Goal: Task Accomplishment & Management: Manage account settings

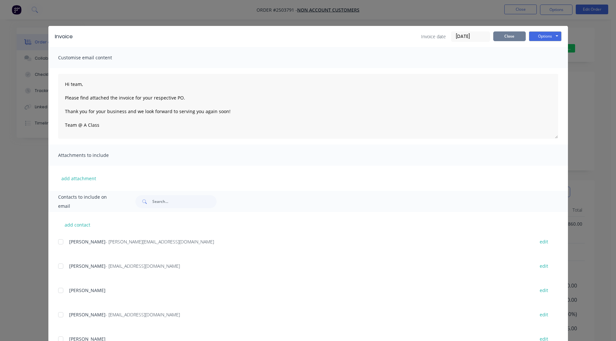
click at [502, 39] on button "Close" at bounding box center [509, 36] width 32 height 10
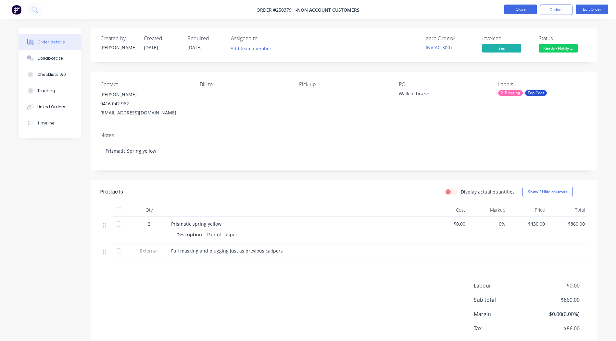
click at [522, 7] on button "Close" at bounding box center [520, 10] width 32 height 10
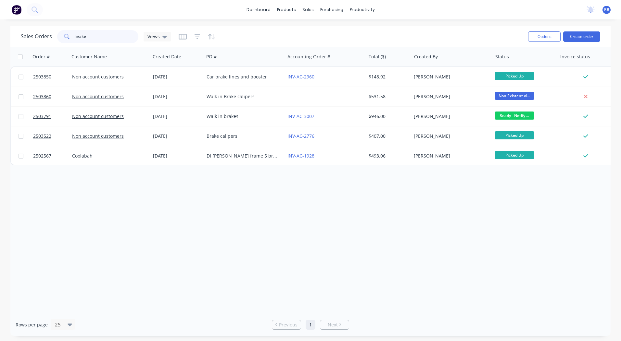
click at [110, 32] on input "brake" at bounding box center [106, 36] width 63 height 13
click at [255, 5] on link "dashboard" at bounding box center [258, 10] width 31 height 10
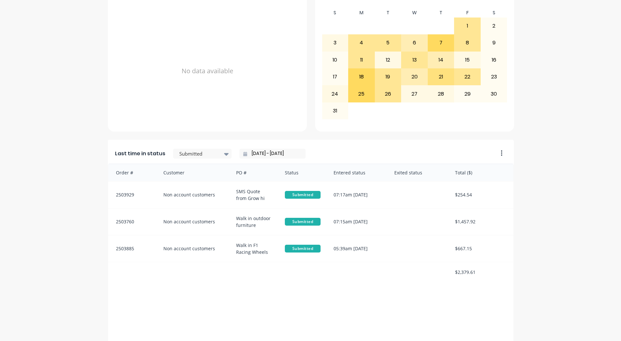
scroll to position [232, 0]
click at [224, 154] on icon at bounding box center [226, 154] width 5 height 7
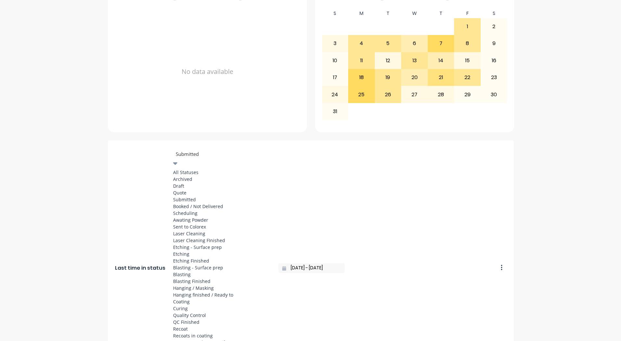
scroll to position [207, 0]
click at [185, 299] on div "Coating" at bounding box center [221, 302] width 97 height 7
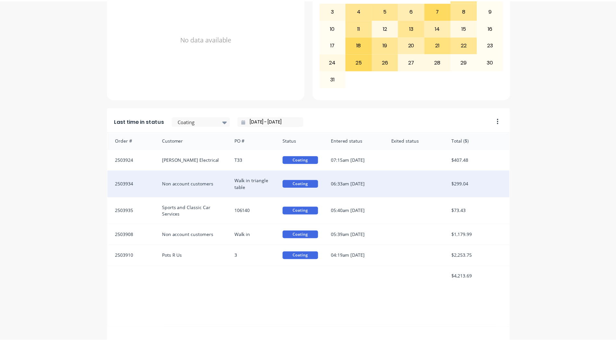
scroll to position [280, 0]
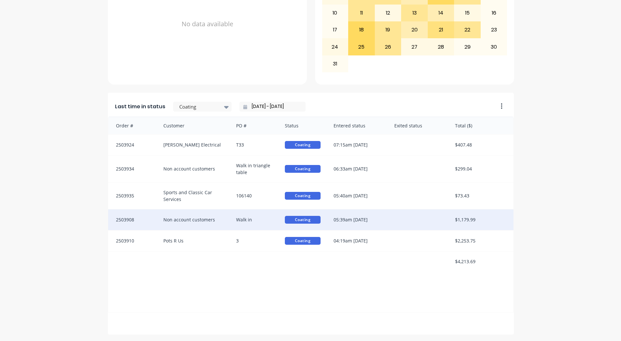
click at [367, 219] on div "05:39am [DATE]" at bounding box center [357, 220] width 61 height 21
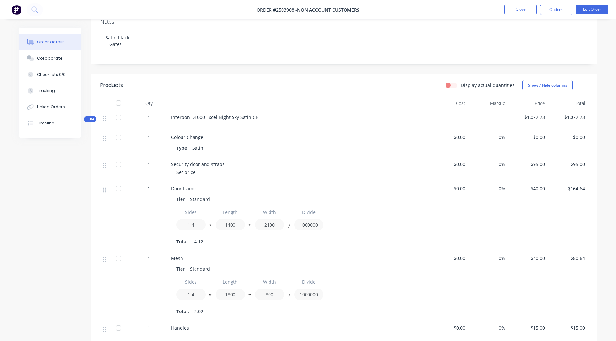
scroll to position [115, 0]
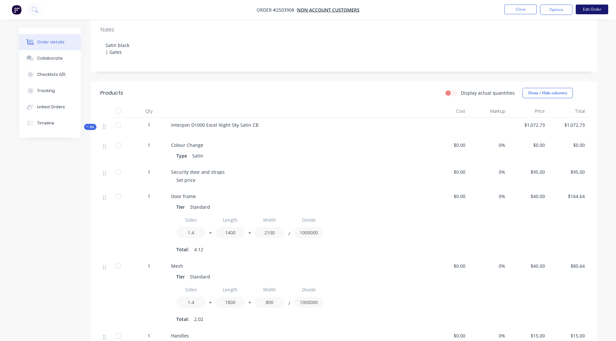
click at [592, 8] on button "Edit Order" at bounding box center [592, 10] width 32 height 10
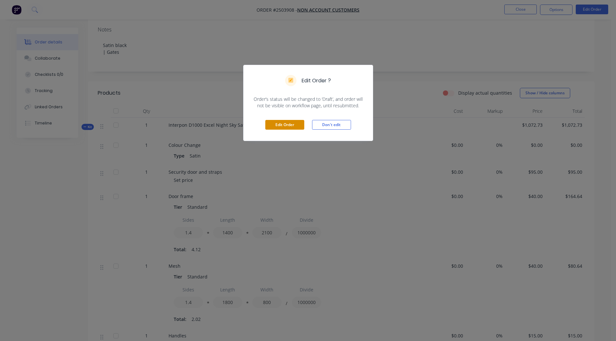
click at [273, 123] on button "Edit Order" at bounding box center [284, 125] width 39 height 10
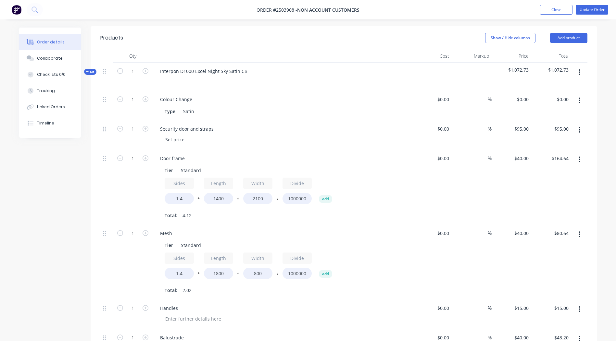
scroll to position [195, 0]
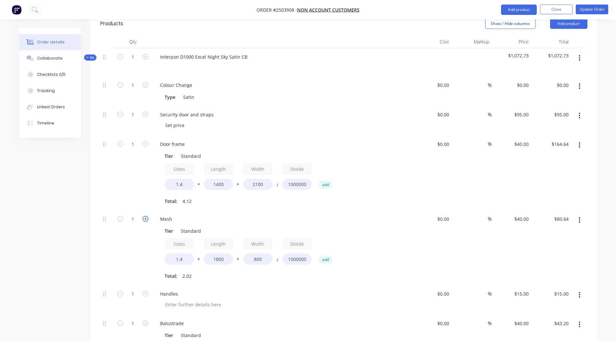
click at [145, 216] on icon "button" at bounding box center [146, 219] width 6 height 6
type input "2"
type input "$161.28"
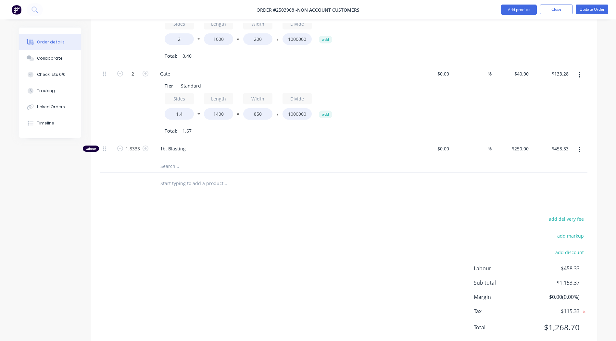
scroll to position [0, 0]
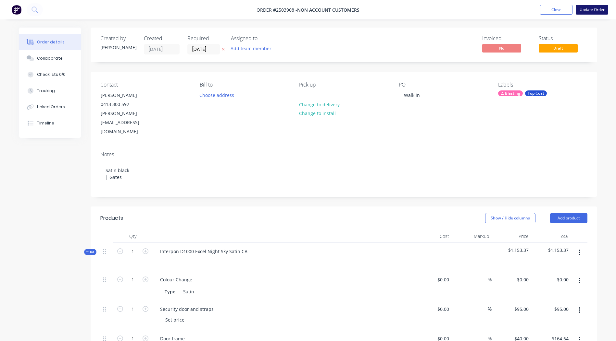
click at [587, 7] on button "Update Order" at bounding box center [592, 10] width 32 height 10
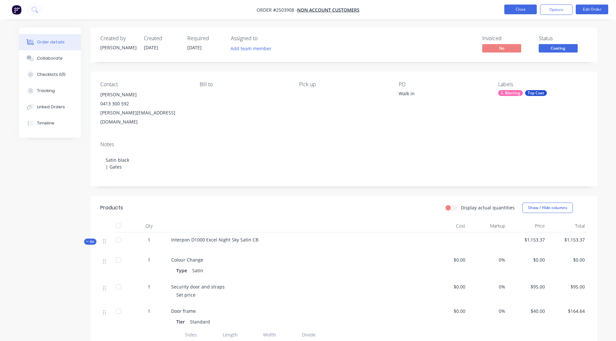
click at [525, 8] on button "Close" at bounding box center [520, 10] width 32 height 10
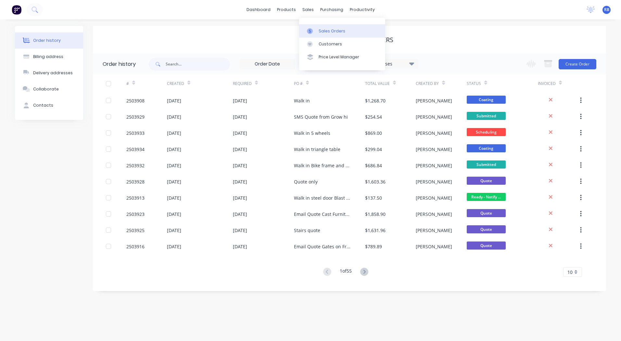
click at [318, 30] on div "Sales Orders" at bounding box center [331, 31] width 27 height 6
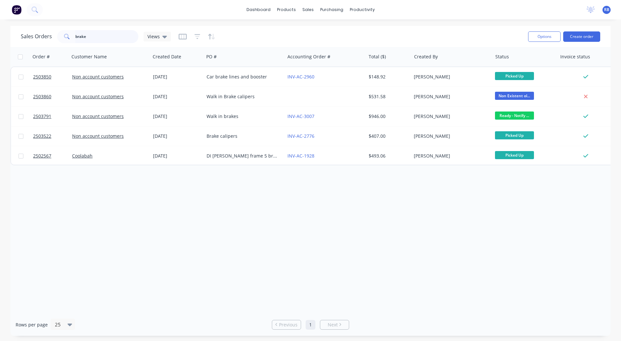
drag, startPoint x: 114, startPoint y: 37, endPoint x: 0, endPoint y: 52, distance: 115.0
click at [0, 53] on html "dashboard products sales purchasing productivity dashboard products Product Cat…" at bounding box center [310, 170] width 621 height 341
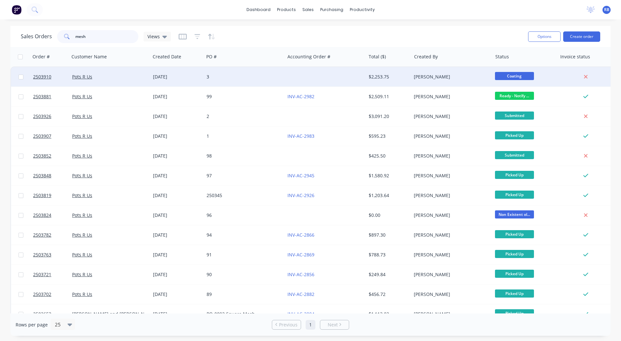
type input "mesh"
click at [231, 83] on div "3" at bounding box center [244, 76] width 81 height 19
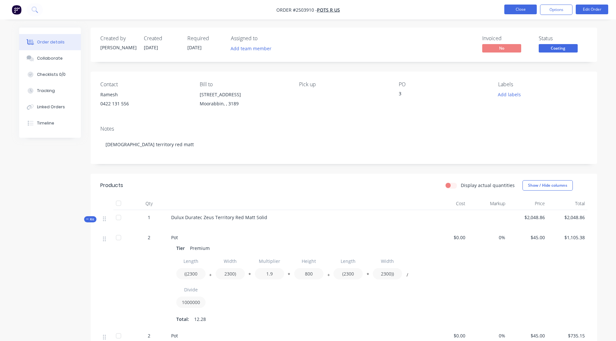
click at [519, 12] on button "Close" at bounding box center [520, 10] width 32 height 10
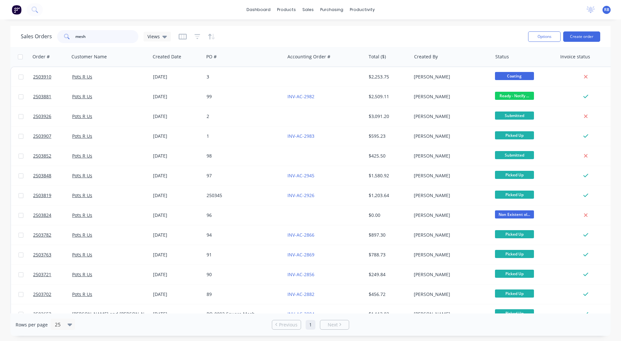
drag, startPoint x: 110, startPoint y: 35, endPoint x: 0, endPoint y: 39, distance: 109.8
click at [8, 39] on div "Sales Orders mesh Views Options Create order Order # Customer Name Created Date…" at bounding box center [310, 181] width 621 height 310
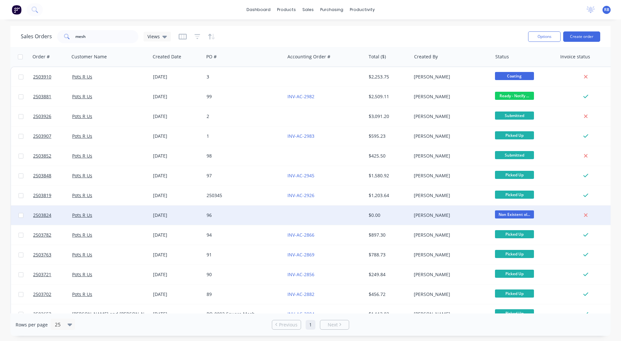
click at [224, 213] on div "96" at bounding box center [242, 215] width 72 height 6
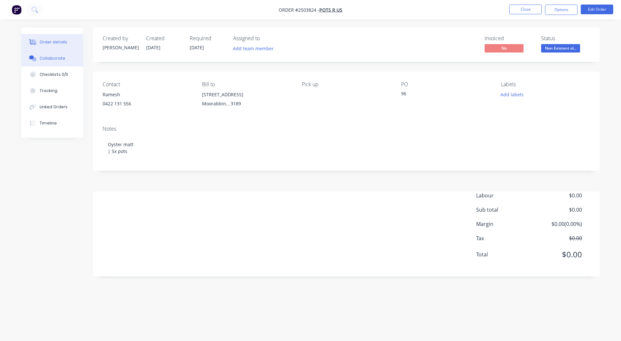
click at [39, 55] on button "Collaborate" at bounding box center [52, 58] width 62 height 16
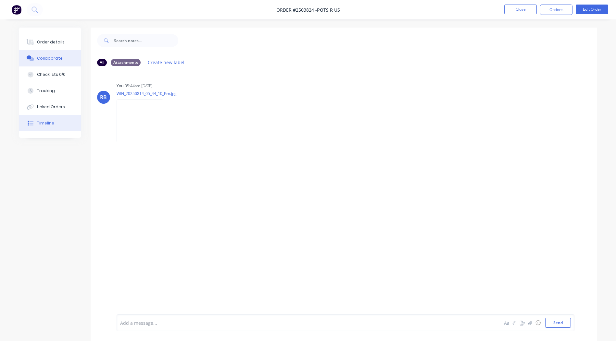
click at [48, 122] on div "Timeline" at bounding box center [45, 123] width 17 height 6
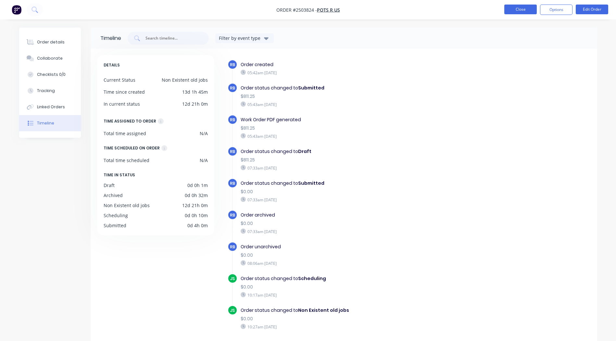
click at [508, 9] on button "Close" at bounding box center [520, 10] width 32 height 10
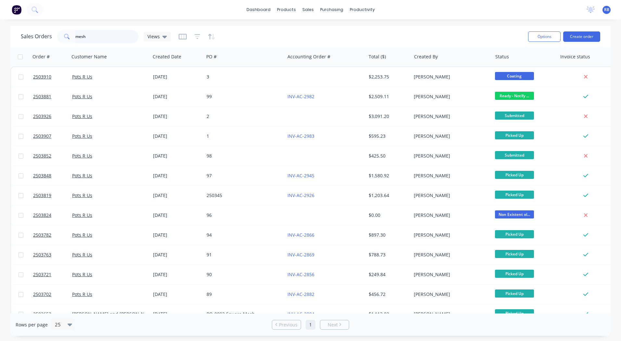
drag, startPoint x: 101, startPoint y: 41, endPoint x: 1, endPoint y: 32, distance: 100.7
click at [0, 33] on html "dashboard products sales purchasing productivity dashboard products Product Cat…" at bounding box center [310, 170] width 621 height 341
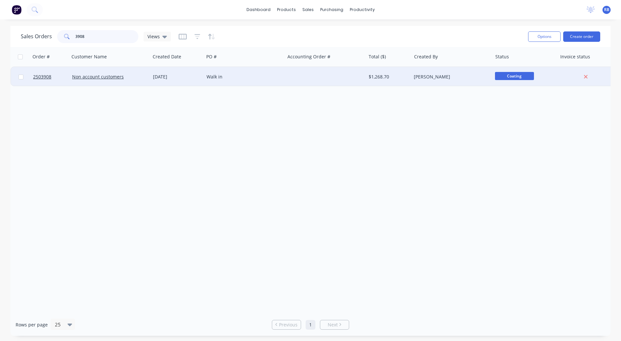
type input "3908"
click at [151, 78] on div "[DATE]" at bounding box center [177, 76] width 54 height 19
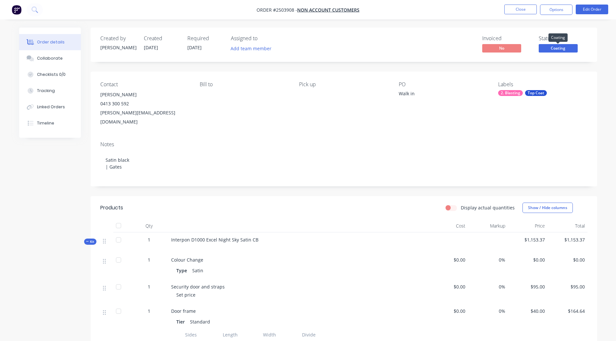
click at [555, 50] on span "Coating" at bounding box center [558, 48] width 39 height 8
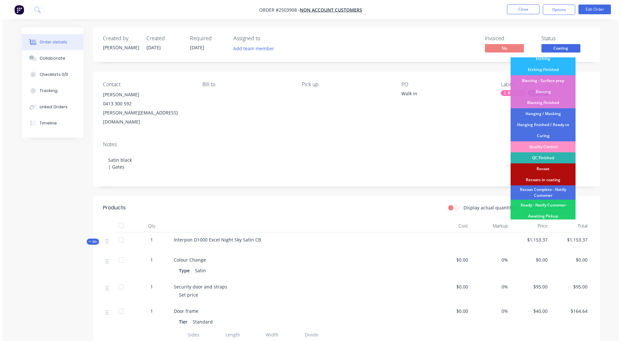
scroll to position [139, 0]
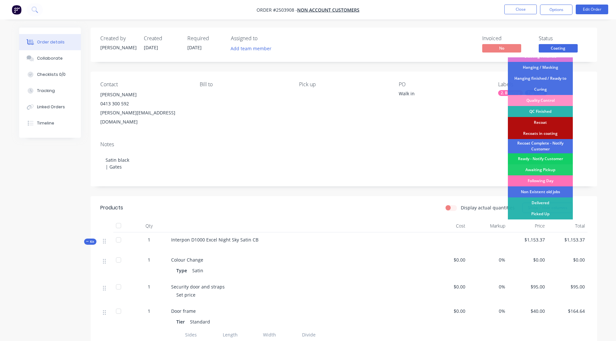
click at [536, 157] on div "Ready - Notify Customer" at bounding box center [540, 159] width 65 height 11
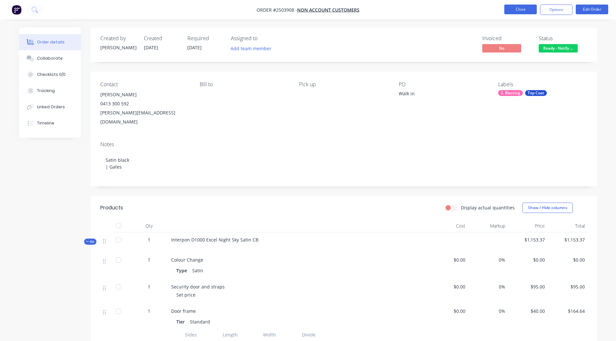
click at [519, 8] on button "Close" at bounding box center [520, 10] width 32 height 10
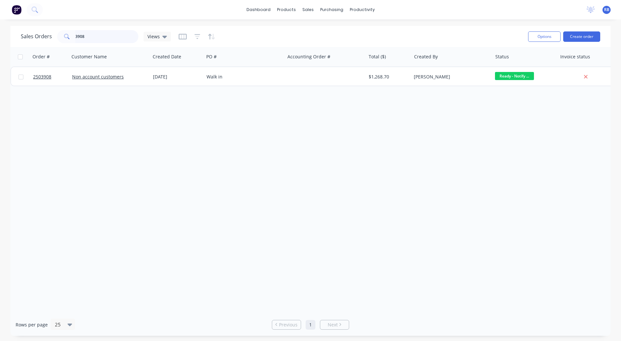
click at [14, 38] on div "Sales Orders 3908 Views Options Create order" at bounding box center [310, 36] width 600 height 21
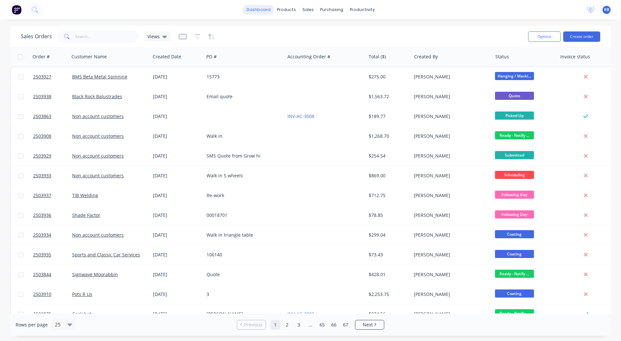
click at [259, 7] on link "dashboard" at bounding box center [258, 10] width 31 height 10
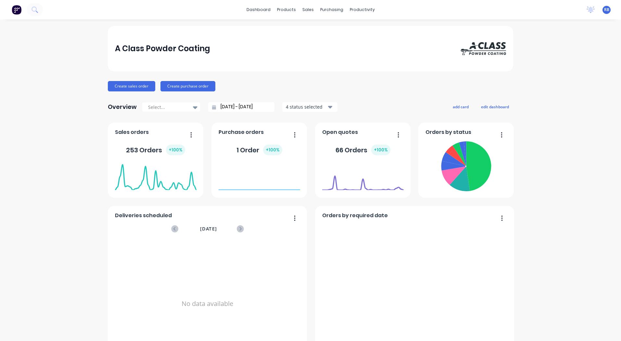
scroll to position [280, 0]
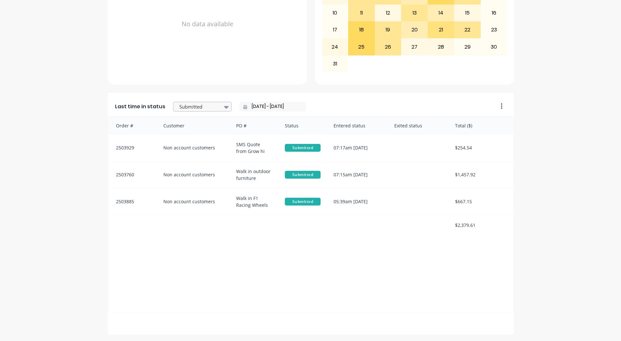
click at [185, 108] on div at bounding box center [199, 107] width 41 height 8
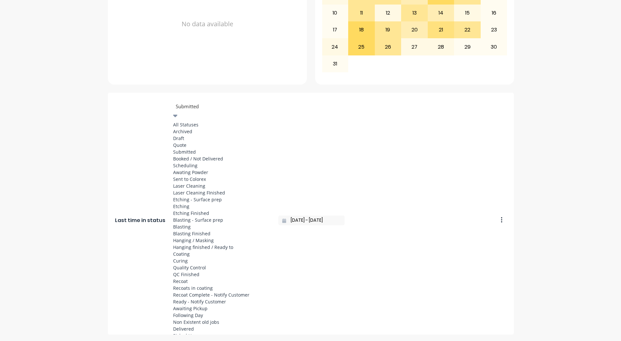
scroll to position [207, 0]
click at [193, 251] on div "Coating" at bounding box center [221, 254] width 97 height 7
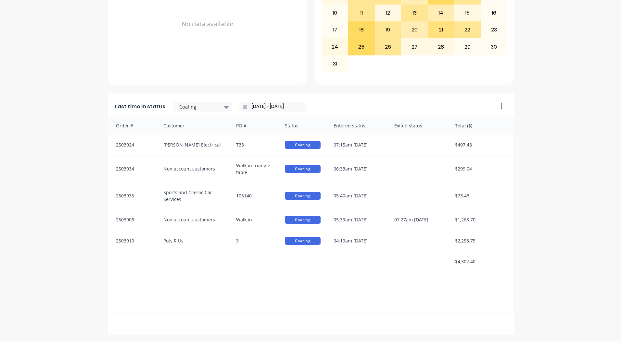
scroll to position [271, 0]
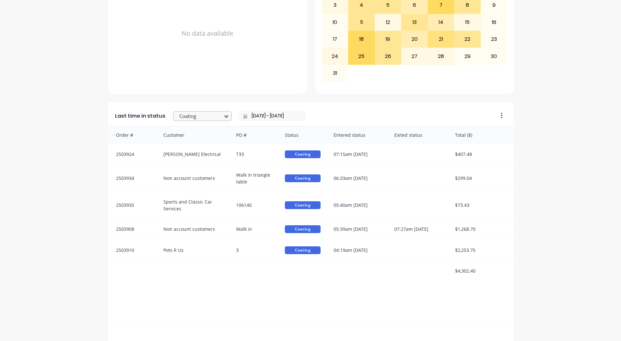
click at [208, 120] on div at bounding box center [199, 116] width 41 height 8
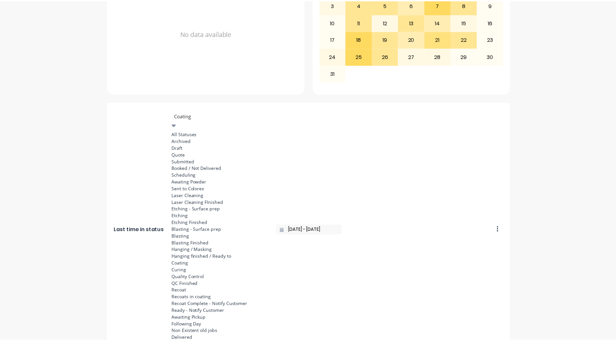
scroll to position [337, 0]
click at [199, 308] on div "Ready - Notify Customer" at bounding box center [221, 311] width 97 height 7
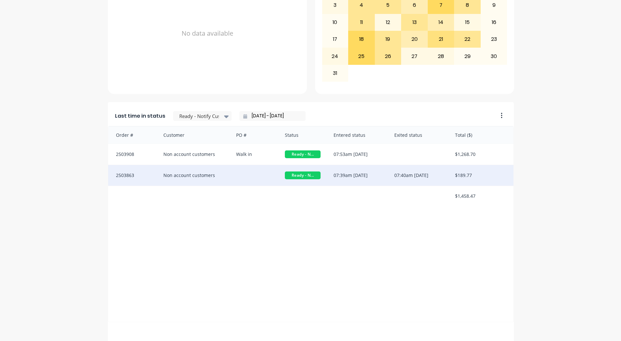
click at [211, 172] on div "Non account customers" at bounding box center [193, 175] width 73 height 21
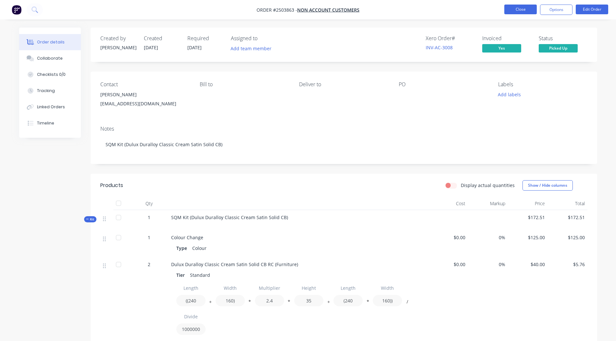
click at [521, 9] on button "Close" at bounding box center [520, 10] width 32 height 10
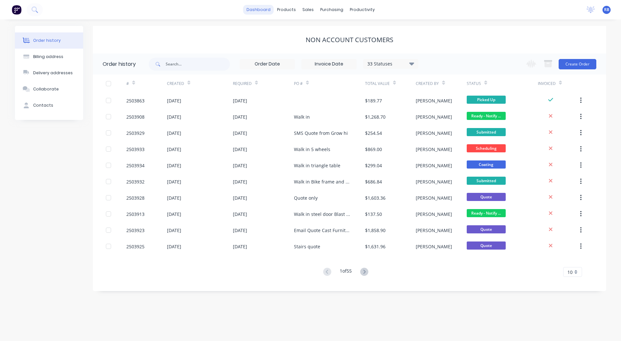
click at [255, 6] on link "dashboard" at bounding box center [258, 10] width 31 height 10
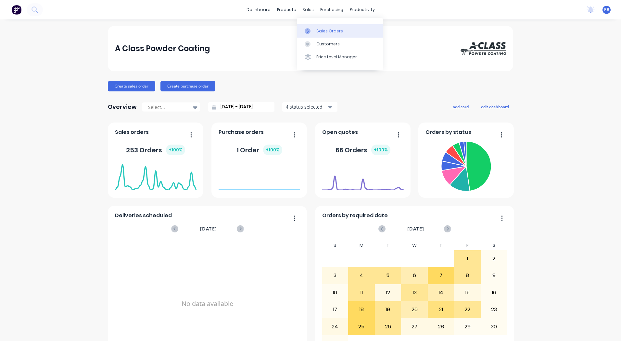
click at [313, 30] on div at bounding box center [309, 31] width 10 height 6
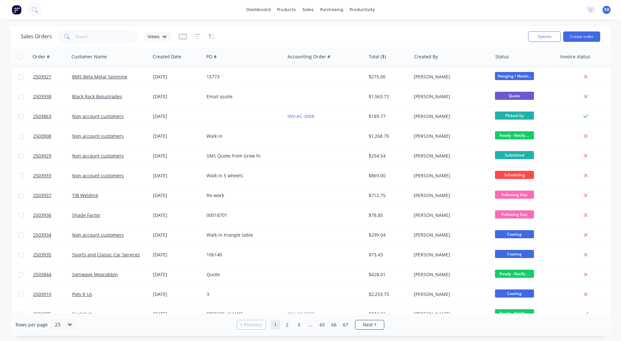
click at [91, 30] on div "Sales Orders Views" at bounding box center [272, 37] width 502 height 16
click at [92, 32] on input "text" at bounding box center [106, 36] width 63 height 13
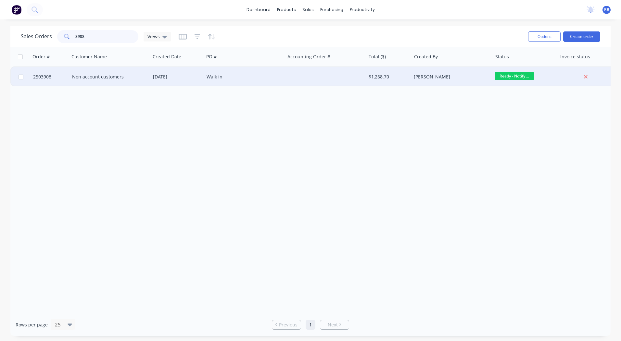
type input "3908"
click at [209, 74] on div "Walk in" at bounding box center [242, 77] width 72 height 6
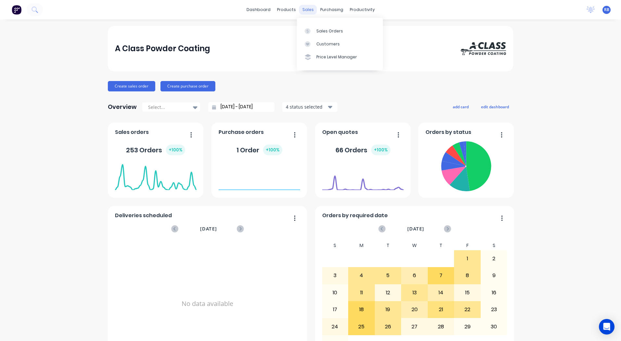
click at [306, 10] on div "sales" at bounding box center [308, 10] width 18 height 10
click at [330, 30] on div "Sales Orders" at bounding box center [329, 31] width 27 height 6
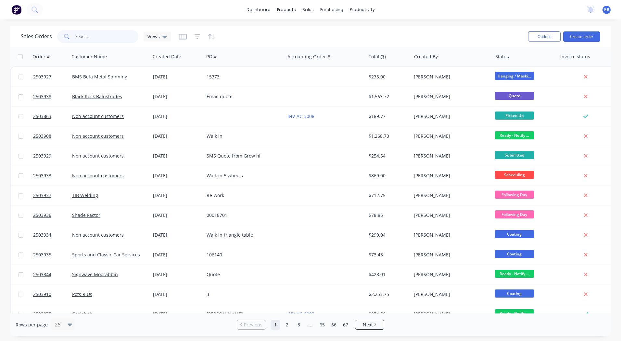
click at [105, 37] on input "text" at bounding box center [106, 36] width 63 height 13
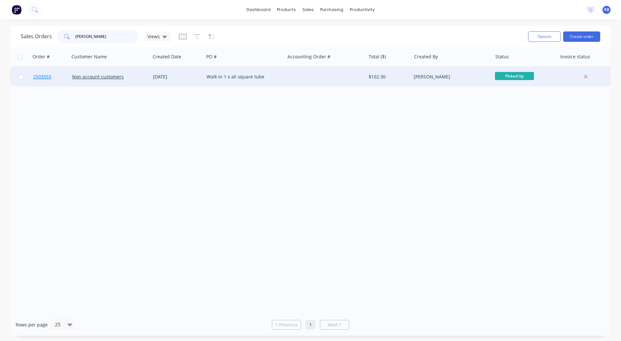
type input "tom van"
click at [40, 77] on span "2503555" at bounding box center [42, 77] width 18 height 6
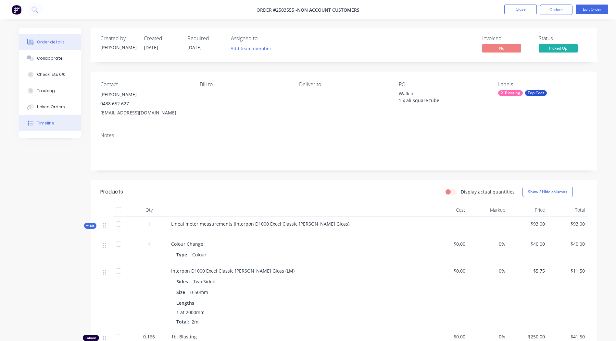
click at [46, 127] on button "Timeline" at bounding box center [50, 123] width 62 height 16
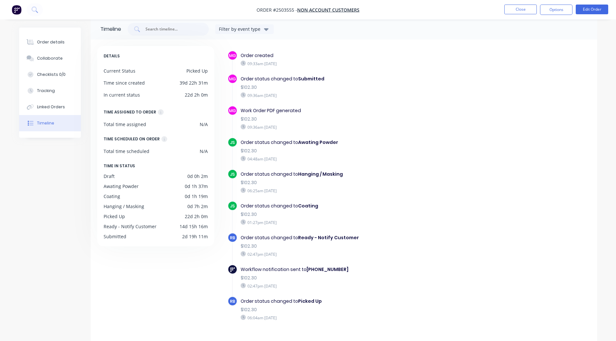
scroll to position [24, 0]
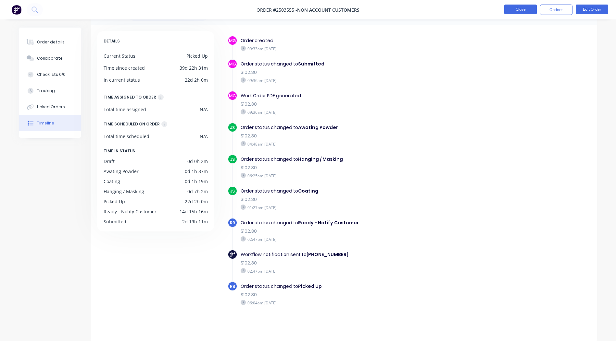
click at [518, 13] on button "Close" at bounding box center [520, 10] width 32 height 10
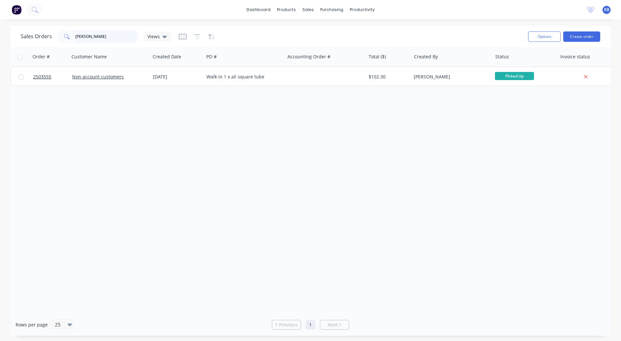
click at [36, 38] on div "Sales Orders tom van Views" at bounding box center [96, 36] width 150 height 13
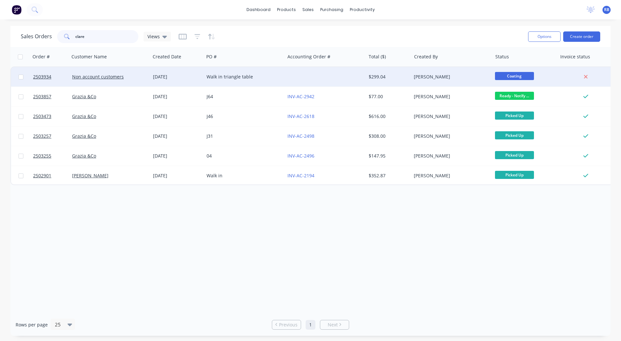
type input "clare"
click at [314, 69] on div at bounding box center [325, 76] width 81 height 19
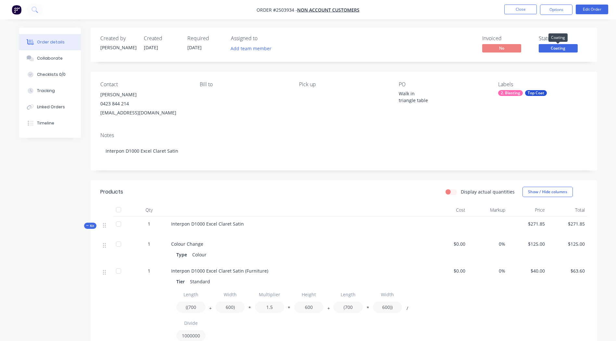
click at [563, 50] on span "Coating" at bounding box center [558, 48] width 39 height 8
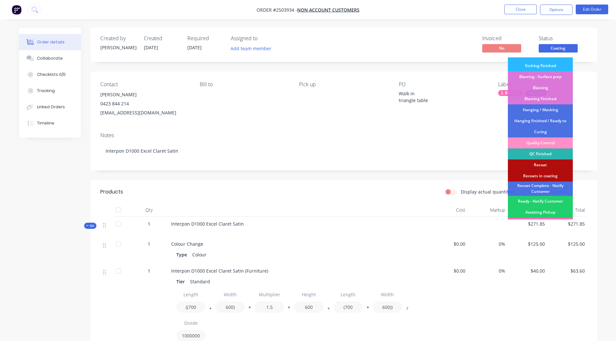
scroll to position [139, 0]
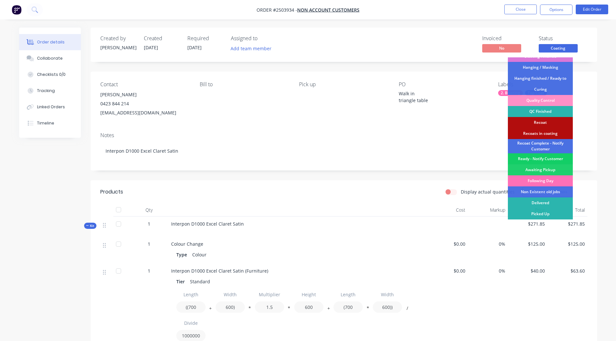
click at [531, 156] on div "Ready - Notify Customer" at bounding box center [540, 159] width 65 height 11
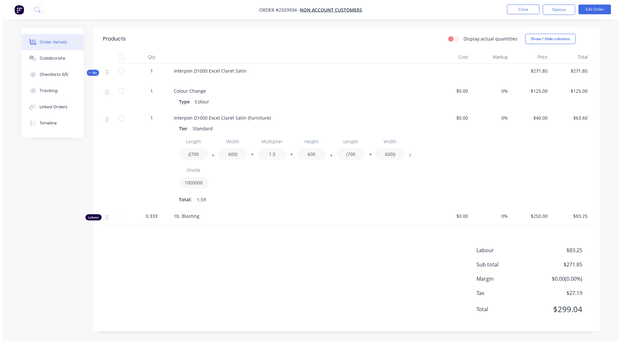
scroll to position [0, 0]
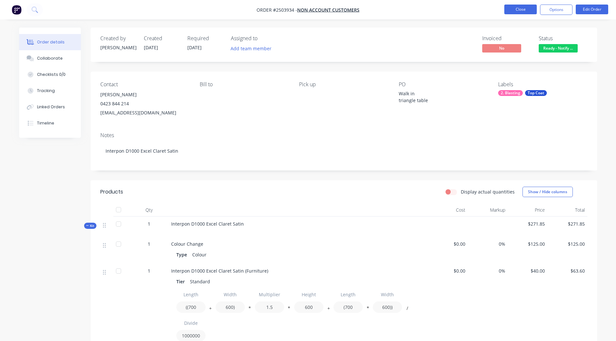
click at [515, 14] on button "Close" at bounding box center [520, 10] width 32 height 10
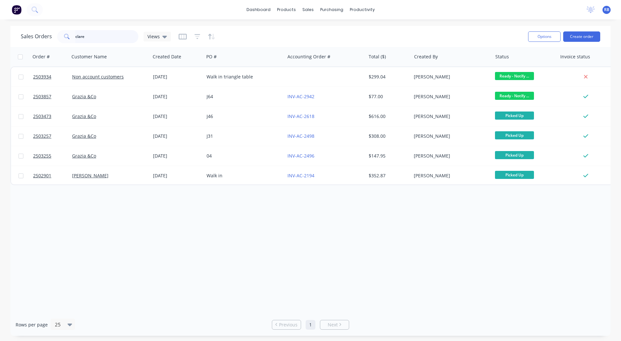
click at [0, 44] on html "dashboard products sales purchasing productivity dashboard products Product Cat…" at bounding box center [310, 170] width 621 height 341
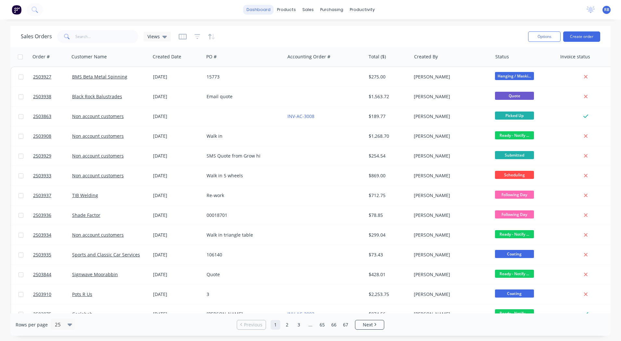
click at [256, 7] on link "dashboard" at bounding box center [258, 10] width 31 height 10
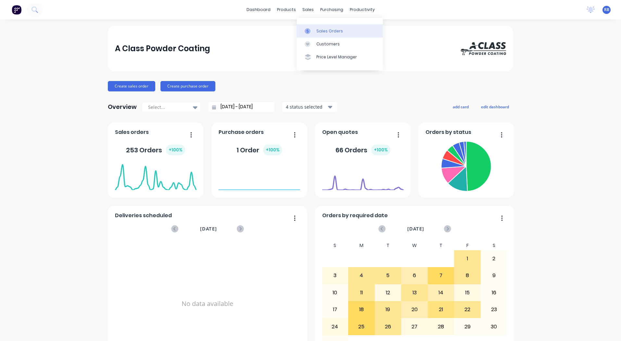
click at [317, 29] on div "Sales Orders" at bounding box center [329, 31] width 27 height 6
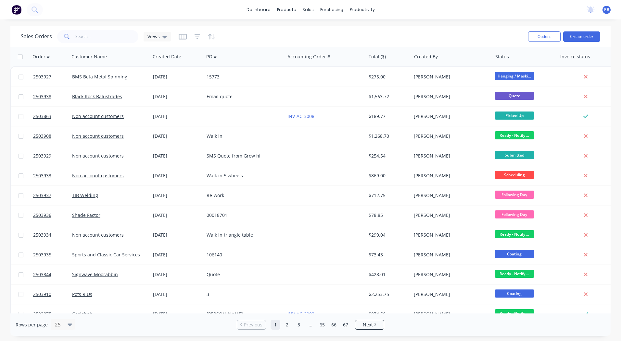
scroll to position [0, 12]
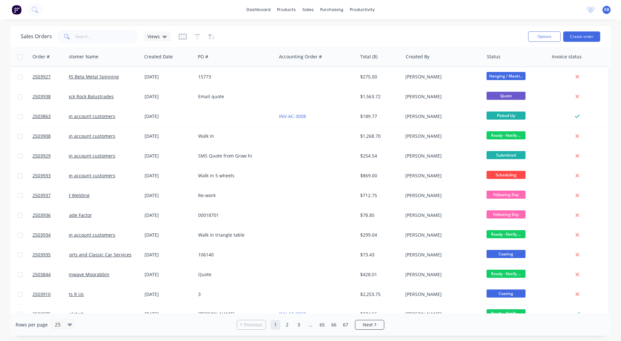
drag, startPoint x: 607, startPoint y: 66, endPoint x: 610, endPoint y: 88, distance: 23.0
click at [610, 88] on div "Sales Orders Views Options Create order Order # Customer Name Created Date PO #…" at bounding box center [310, 181] width 621 height 310
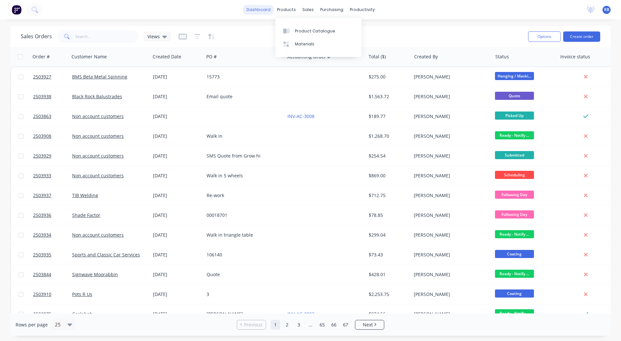
click at [269, 12] on link "dashboard" at bounding box center [258, 10] width 31 height 10
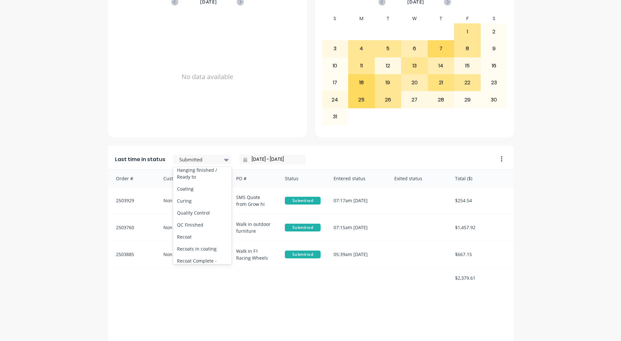
scroll to position [337, 0]
click at [189, 197] on div "Ready - Notify Customer" at bounding box center [202, 193] width 58 height 19
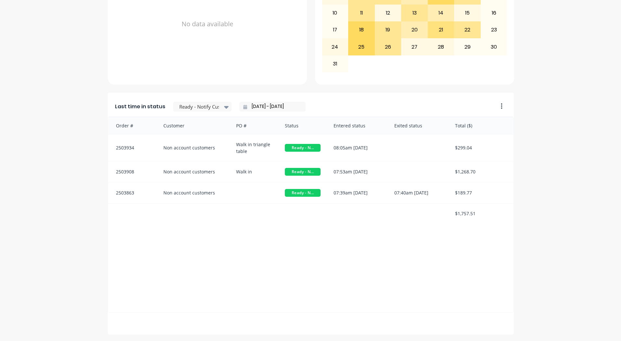
scroll to position [0, 0]
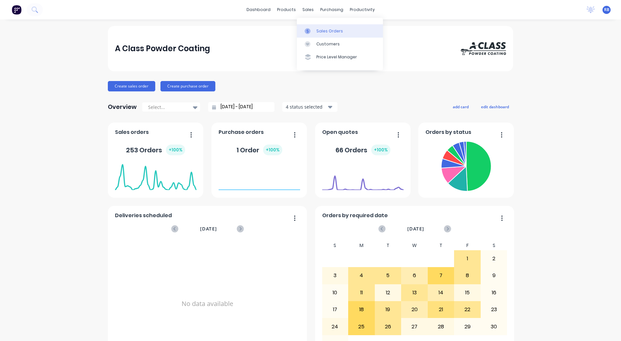
click at [316, 29] on link "Sales Orders" at bounding box center [340, 30] width 86 height 13
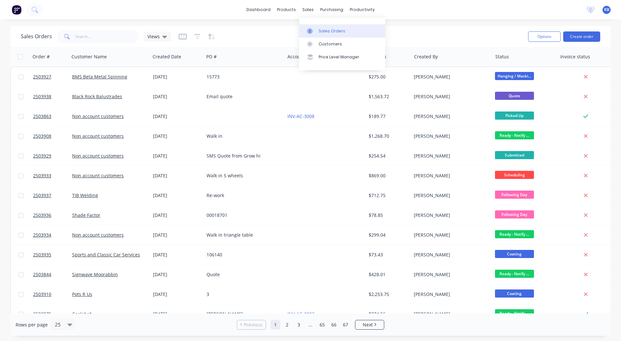
click at [321, 31] on div "Sales Orders" at bounding box center [331, 31] width 27 height 6
click at [247, 25] on div "dashboard products sales purchasing productivity dashboard products Product Cat…" at bounding box center [310, 170] width 621 height 341
click at [263, 9] on link "dashboard" at bounding box center [258, 10] width 31 height 10
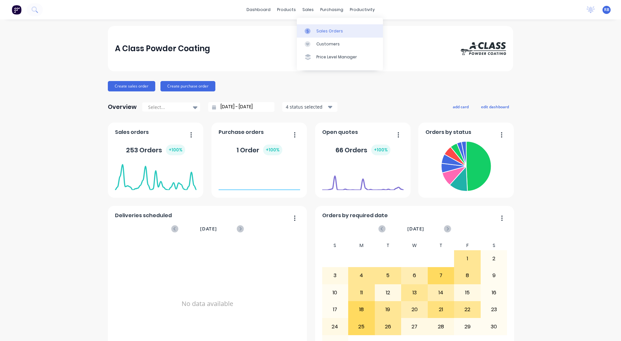
click at [314, 26] on link "Sales Orders" at bounding box center [340, 30] width 86 height 13
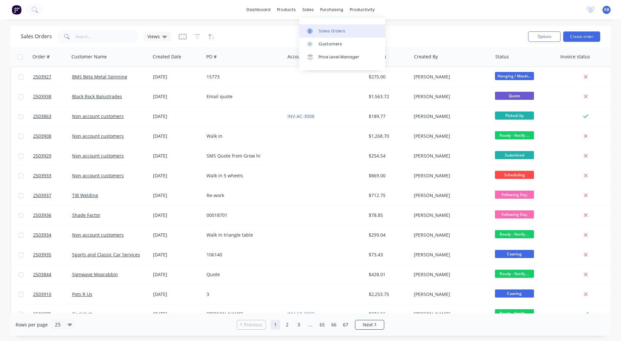
click at [321, 35] on link "Sales Orders" at bounding box center [342, 30] width 86 height 13
click at [496, 16] on div "dashboard products sales purchasing productivity dashboard products Product Cat…" at bounding box center [310, 9] width 621 height 19
